Goal: Information Seeking & Learning: Understand process/instructions

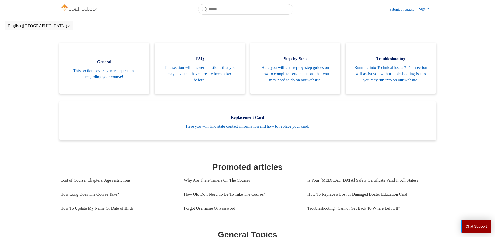
click at [469, 81] on main "Boat-Ed Search Welcome to the Boat-Ed Support Center! How can we help you? Cate…" at bounding box center [247, 220] width 495 height 589
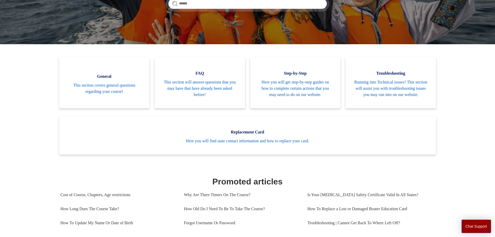
click at [400, 10] on body "Skip to main content Submit a request Sign in English (US) Español Français Boa…" at bounding box center [247, 232] width 495 height 650
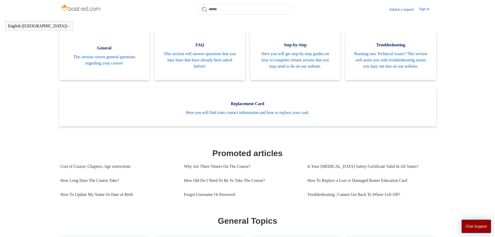
click at [473, 81] on main "Boat-Ed Search Welcome to the Boat-Ed Support Center! How can we help you? Cate…" at bounding box center [247, 206] width 495 height 589
click at [407, 9] on body "Skip to main content Submit a request Sign in English (US) Español Français Boa…" at bounding box center [247, 210] width 495 height 635
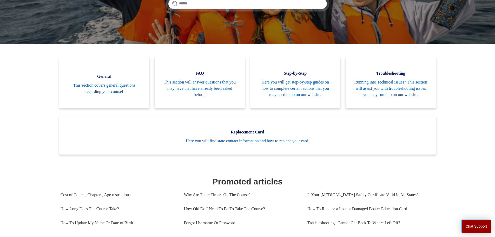
click at [448, 52] on main "Boat-Ed Search Welcome to the Boat-Ed Support Center! How can we help you? Cate…" at bounding box center [247, 234] width 495 height 589
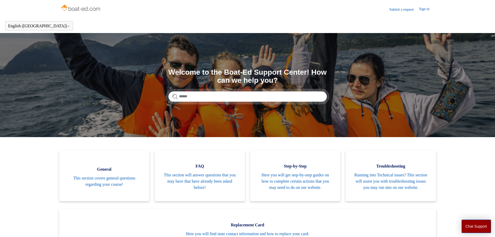
click at [400, 9] on link "Submit a request" at bounding box center [404, 9] width 30 height 5
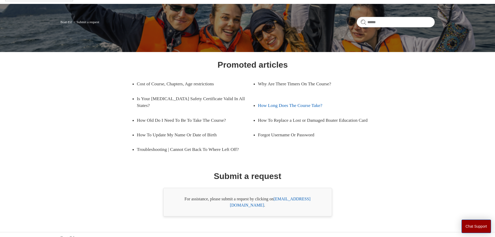
scroll to position [30, 0]
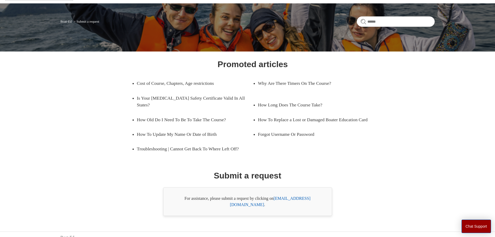
drag, startPoint x: 319, startPoint y: 198, endPoint x: 274, endPoint y: 199, distance: 44.5
click at [274, 199] on div "For assistance, please submit a request by clicking on support@boat-ed.com ." at bounding box center [247, 201] width 169 height 29
click at [285, 199] on link "support@boat-ed.com" at bounding box center [270, 201] width 81 height 11
click at [318, 195] on div "For assistance, please submit a request by clicking on support@boat-ed.com ." at bounding box center [247, 201] width 169 height 29
drag, startPoint x: 319, startPoint y: 198, endPoint x: 276, endPoint y: 199, distance: 42.6
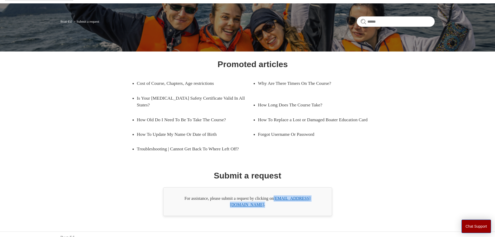
click at [276, 199] on div "For assistance, please submit a request by clicking on support@boat-ed.com ." at bounding box center [247, 201] width 169 height 29
copy div "support@boat-ed.com ."
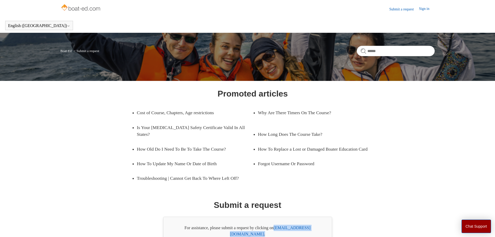
scroll to position [0, 0]
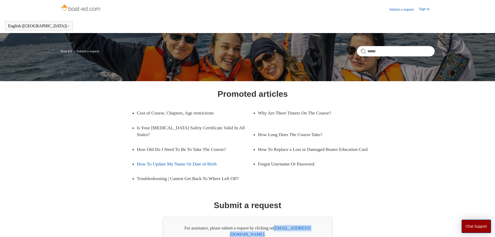
click at [194, 163] on link "How To Update My Name Or Date of Birth" at bounding box center [191, 163] width 108 height 15
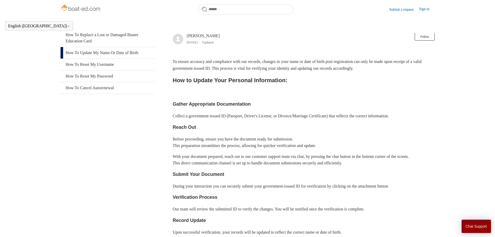
scroll to position [52, 0]
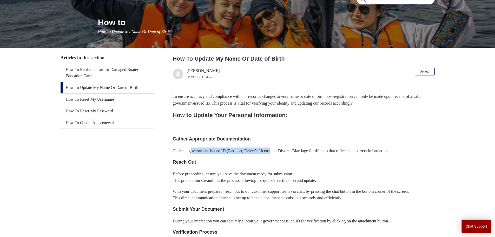
drag, startPoint x: 191, startPoint y: 149, endPoint x: 278, endPoint y: 149, distance: 86.5
click at [278, 149] on p "Collect a government-issued ID (Passport, Driver's License, or Divorce/Marriage…" at bounding box center [304, 150] width 262 height 7
click at [98, 86] on link "How To Update My Name Or Date of Birth" at bounding box center [108, 87] width 94 height 11
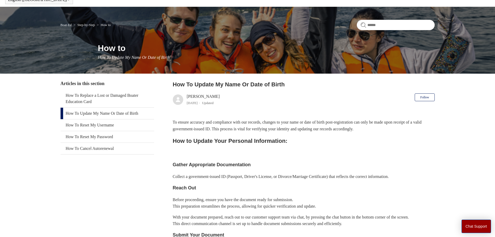
scroll to position [52, 0]
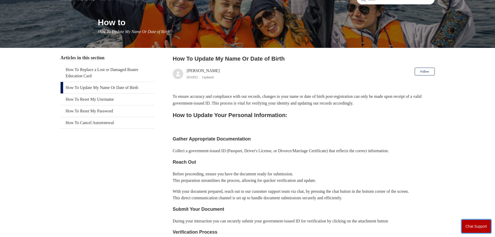
click at [470, 224] on button "Chat Support" at bounding box center [477, 226] width 30 height 14
click at [378, 116] on h2 "How to Update Your Personal Information:" at bounding box center [304, 114] width 262 height 9
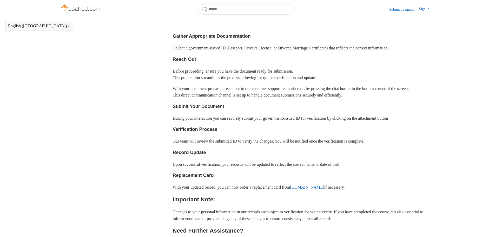
scroll to position [141, 0]
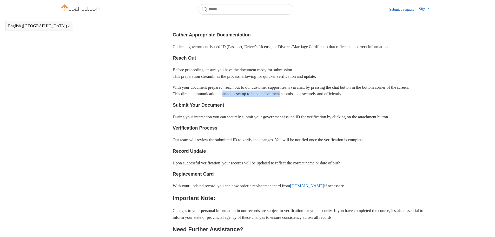
drag, startPoint x: 227, startPoint y: 101, endPoint x: 291, endPoint y: 100, distance: 64.5
click at [291, 97] on p "With your document prepared, reach out to our customer support team via chat, b…" at bounding box center [304, 90] width 262 height 13
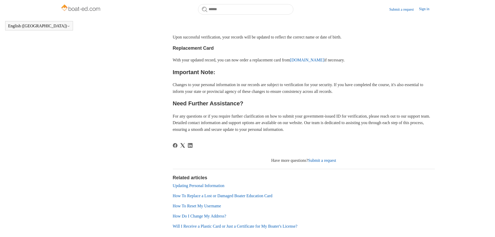
scroll to position [271, 0]
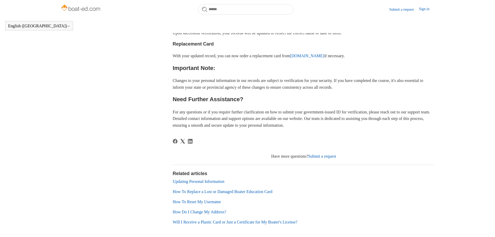
click at [327, 158] on link "Submit a request" at bounding box center [322, 156] width 28 height 4
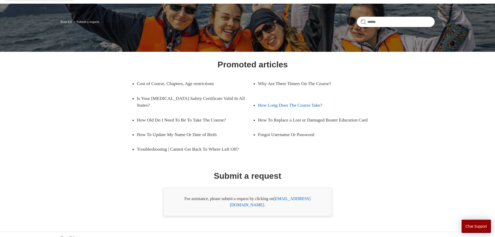
scroll to position [30, 0]
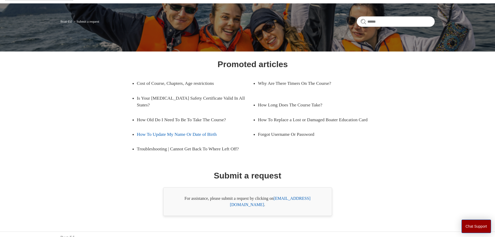
click at [181, 134] on link "How To Update My Name Or Date of Birth" at bounding box center [191, 134] width 108 height 15
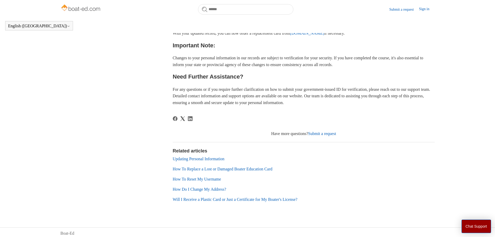
scroll to position [297, 0]
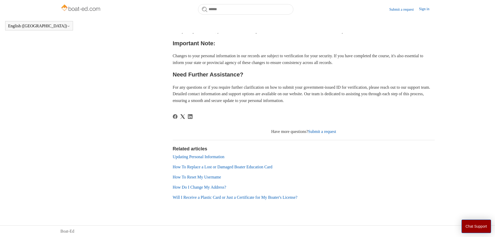
click at [204, 159] on link "Updating Personal Information" at bounding box center [199, 156] width 52 height 4
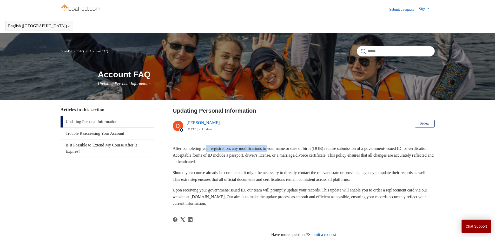
drag, startPoint x: 208, startPoint y: 149, endPoint x: 276, endPoint y: 146, distance: 67.6
click at [276, 146] on p "After completing your registration, any modifications to your name or date of b…" at bounding box center [304, 155] width 262 height 20
click at [473, 230] on button "Chat Support" at bounding box center [477, 226] width 30 height 14
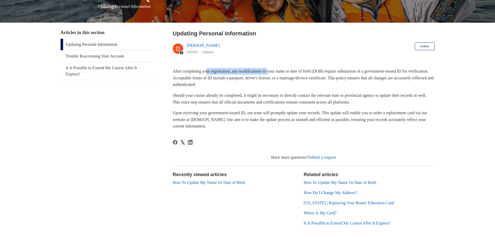
scroll to position [78, 0]
